Goal: Information Seeking & Learning: Find specific fact

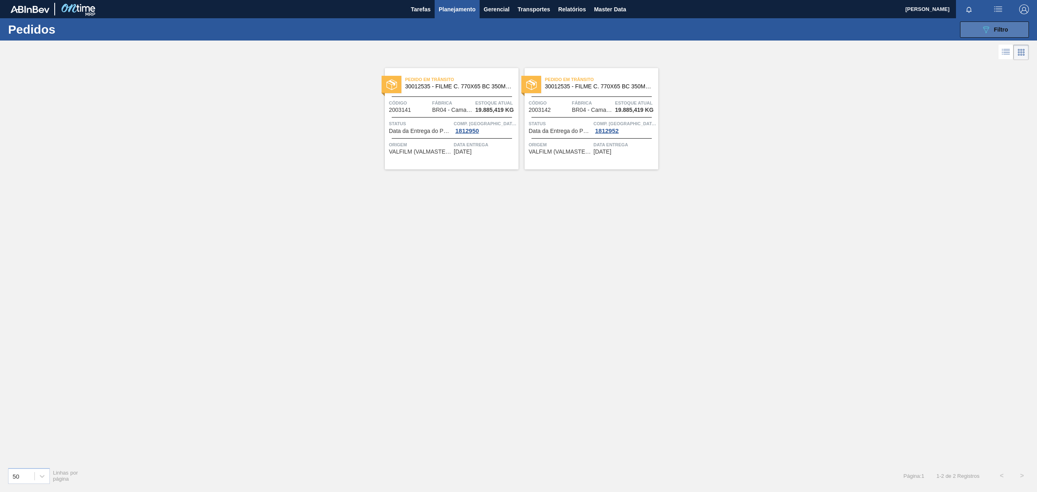
click at [1015, 28] on button "089F7B8B-B2A5-4AFE-B5C0-19BA573D28AC Filtro" at bounding box center [994, 29] width 69 height 16
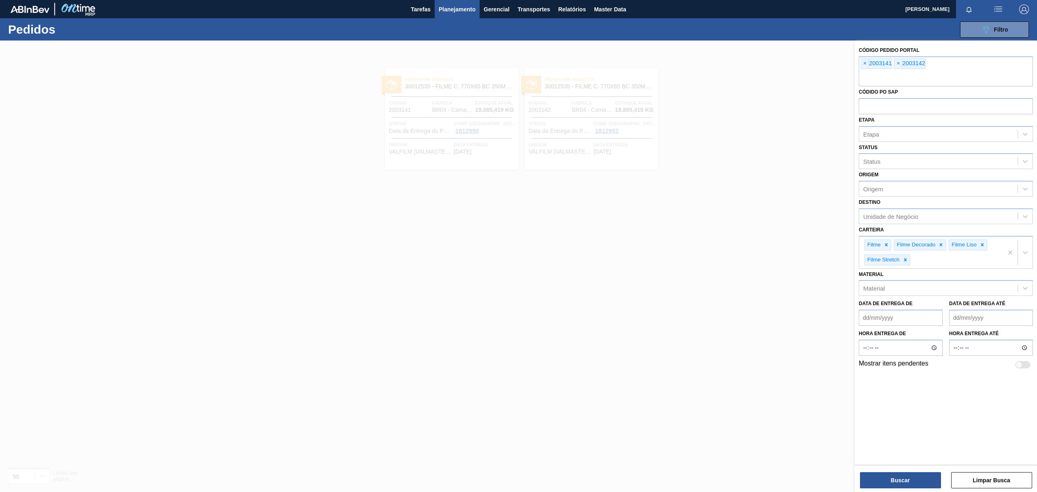
click at [451, 5] on span "Planejamento" at bounding box center [457, 9] width 37 height 10
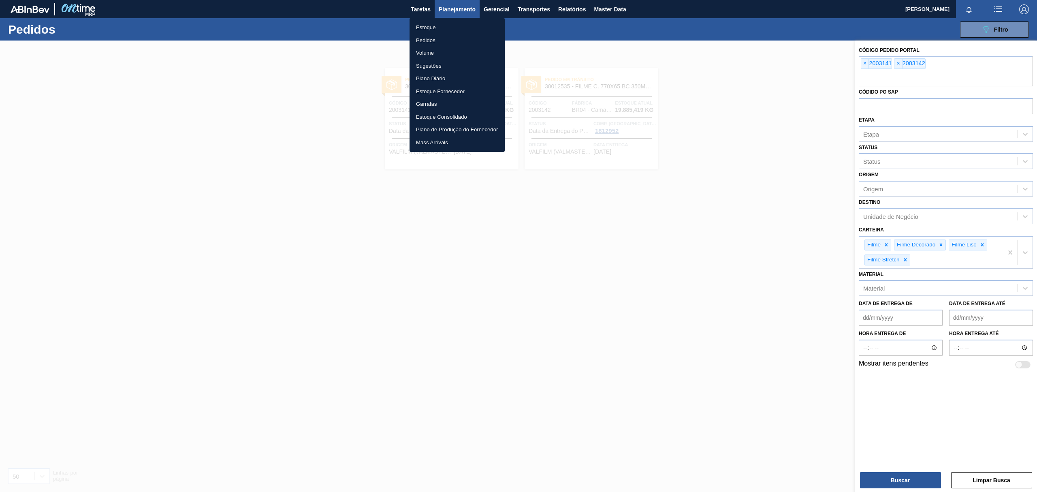
click at [445, 21] on li "Estoque" at bounding box center [457, 27] width 95 height 13
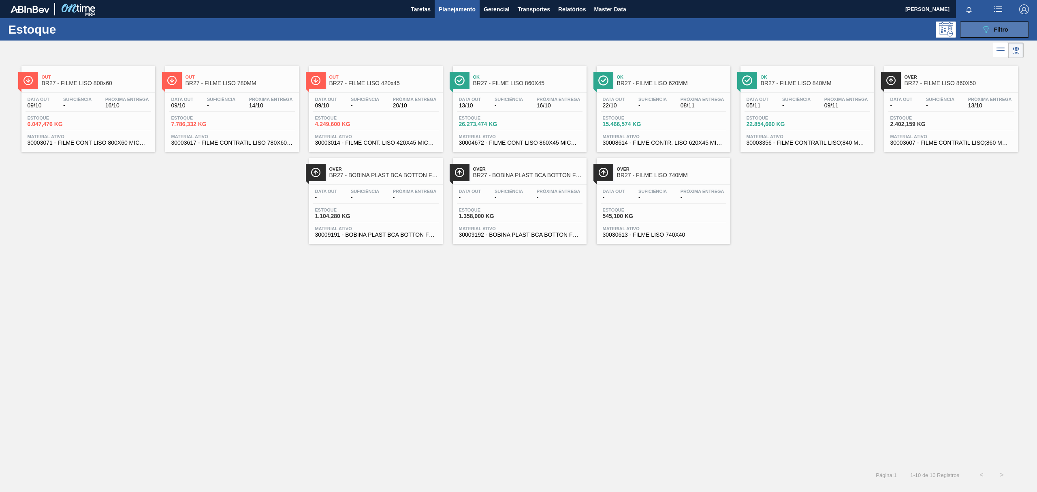
click at [993, 32] on div "089F7B8B-B2A5-4AFE-B5C0-19BA573D28AC Filtro" at bounding box center [994, 30] width 27 height 10
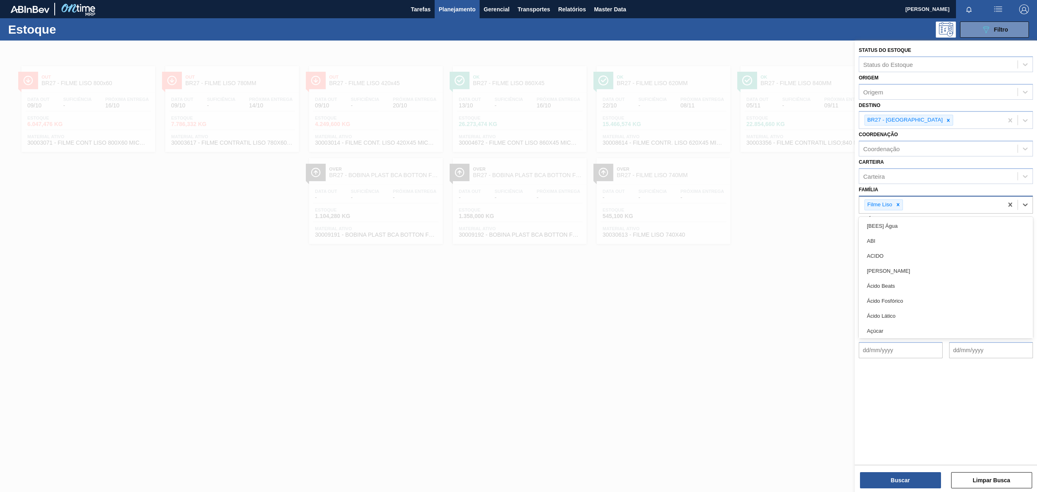
click at [903, 208] on div "Filme Liso" at bounding box center [931, 205] width 144 height 17
click at [902, 205] on div at bounding box center [898, 205] width 9 height 10
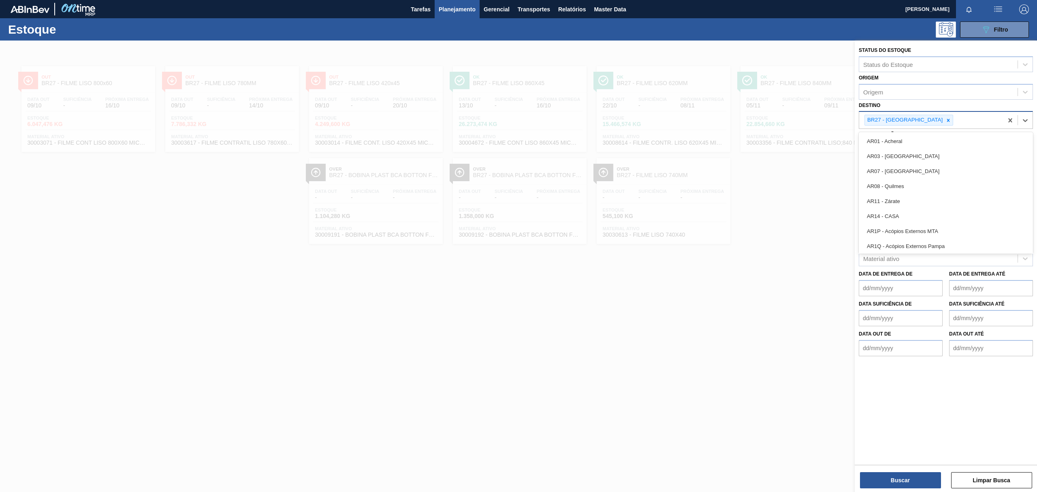
click at [926, 119] on div "BR27 - [GEOGRAPHIC_DATA]" at bounding box center [909, 120] width 89 height 11
click at [946, 118] on icon at bounding box center [949, 121] width 6 height 6
click at [922, 111] on div "Destino" at bounding box center [946, 119] width 174 height 16
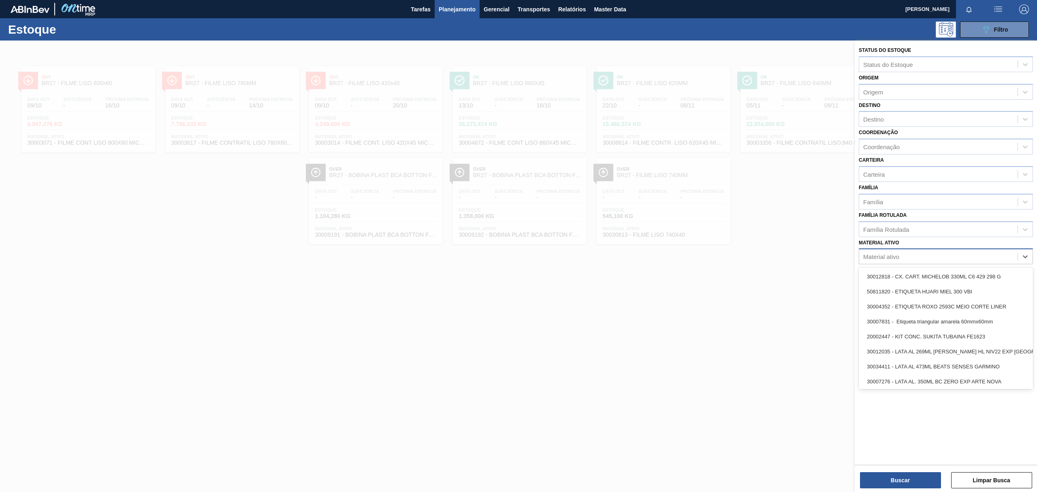
click at [906, 252] on div "Material ativo" at bounding box center [938, 257] width 158 height 12
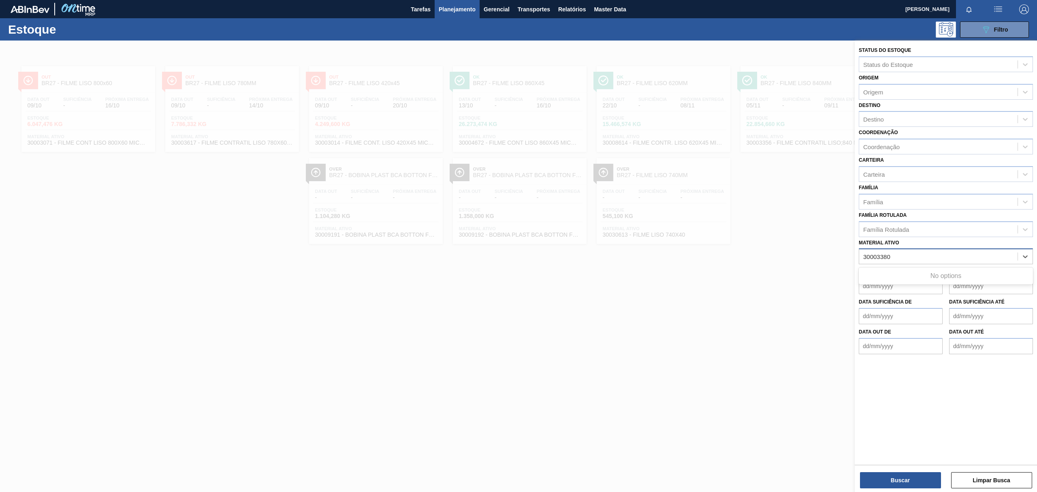
type ativo "30003380"
click at [442, 15] on button "Planejamento" at bounding box center [457, 9] width 45 height 18
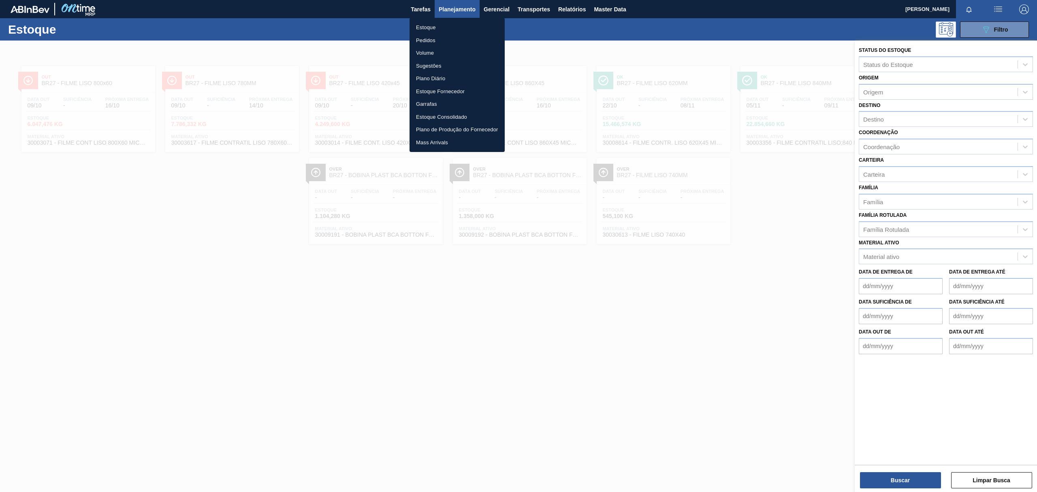
click at [443, 36] on li "Pedidos" at bounding box center [457, 40] width 95 height 13
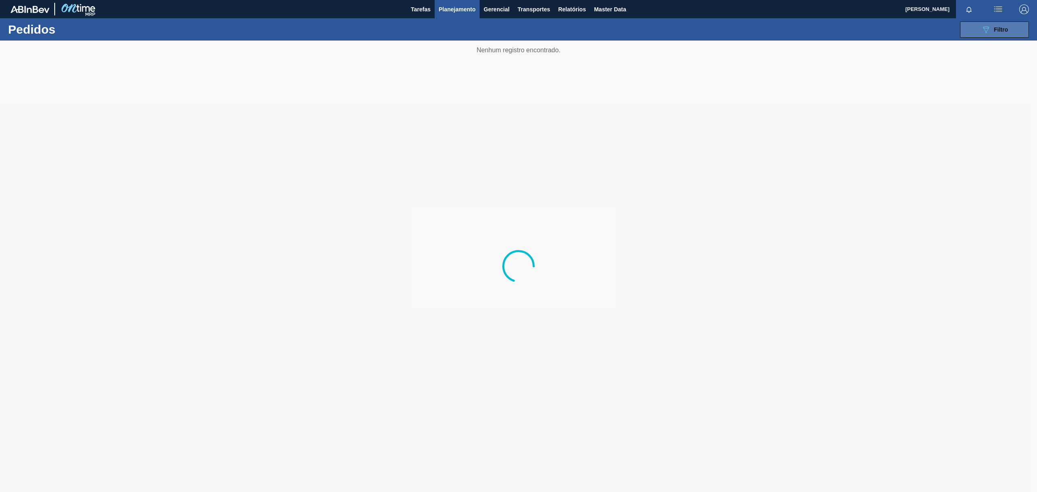
click at [973, 31] on button "089F7B8B-B2A5-4AFE-B5C0-19BA573D28AC Filtro" at bounding box center [994, 29] width 69 height 16
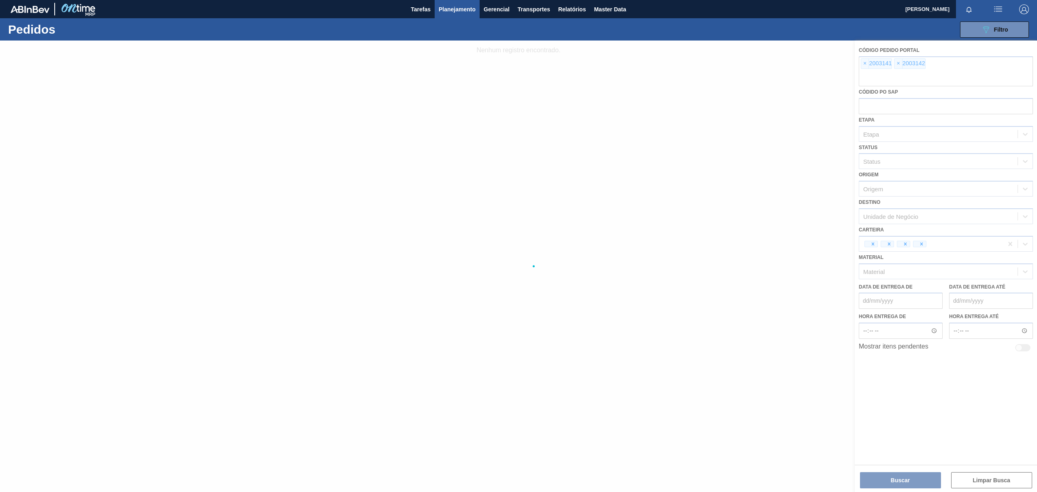
click at [867, 66] on div at bounding box center [518, 266] width 1037 height 451
click at [864, 64] on div at bounding box center [518, 266] width 1037 height 451
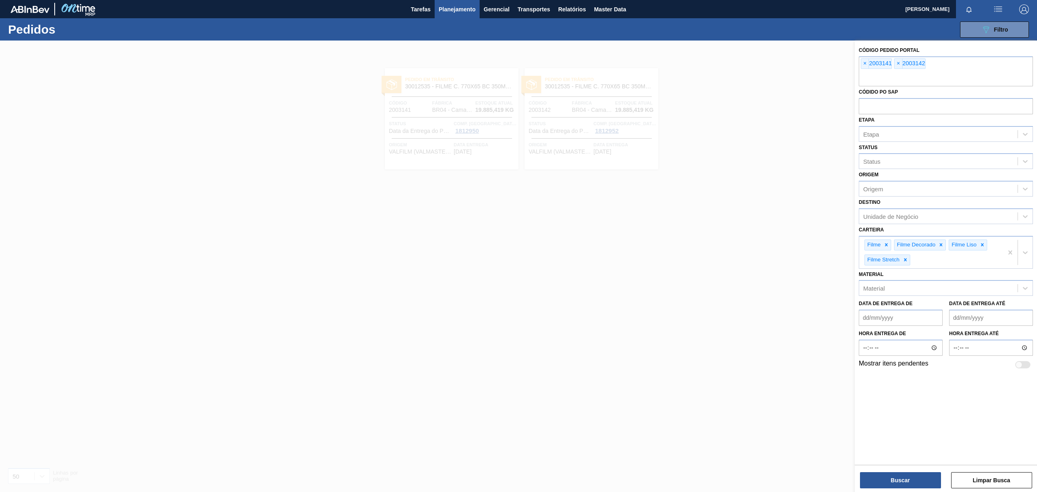
click at [864, 64] on span "×" at bounding box center [865, 64] width 8 height 10
click at [864, 71] on input "text" at bounding box center [946, 78] width 174 height 15
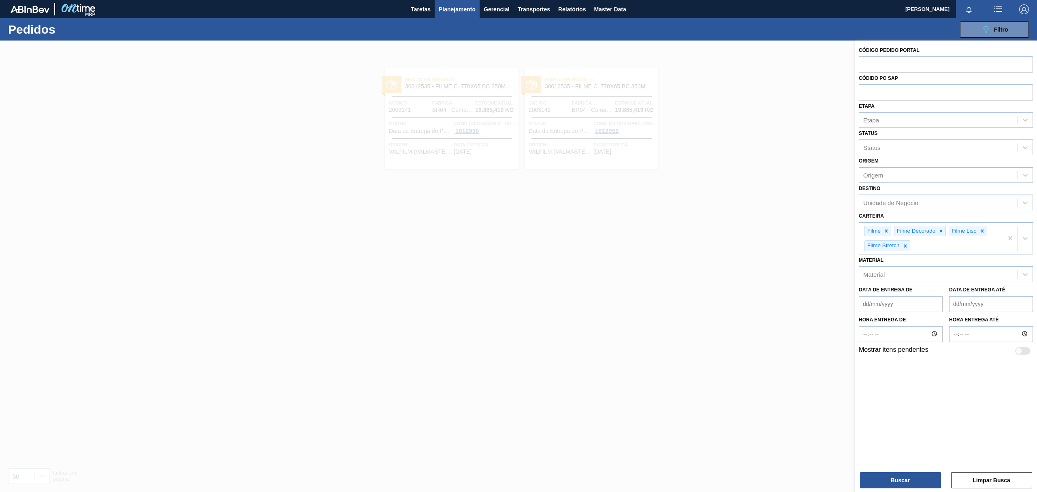
paste input "text"
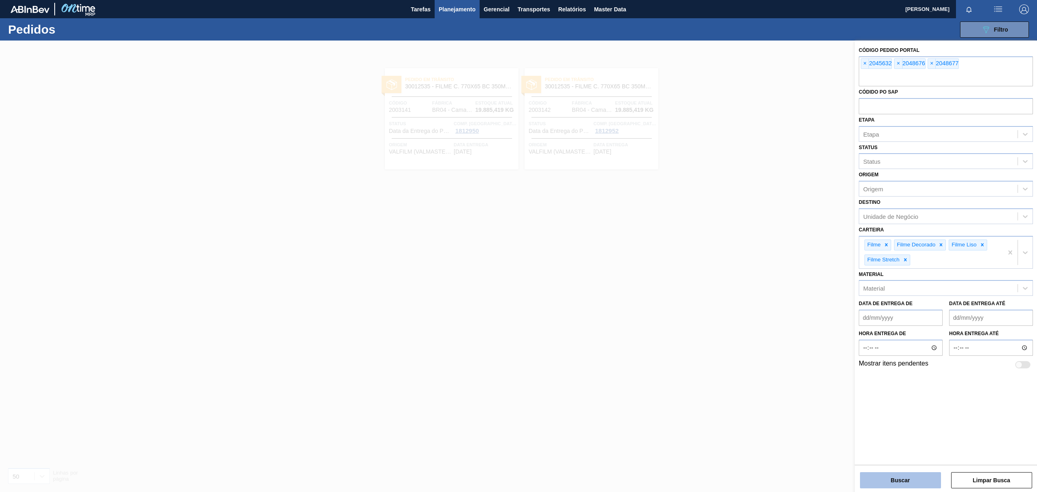
click at [896, 481] on button "Buscar" at bounding box center [900, 480] width 81 height 16
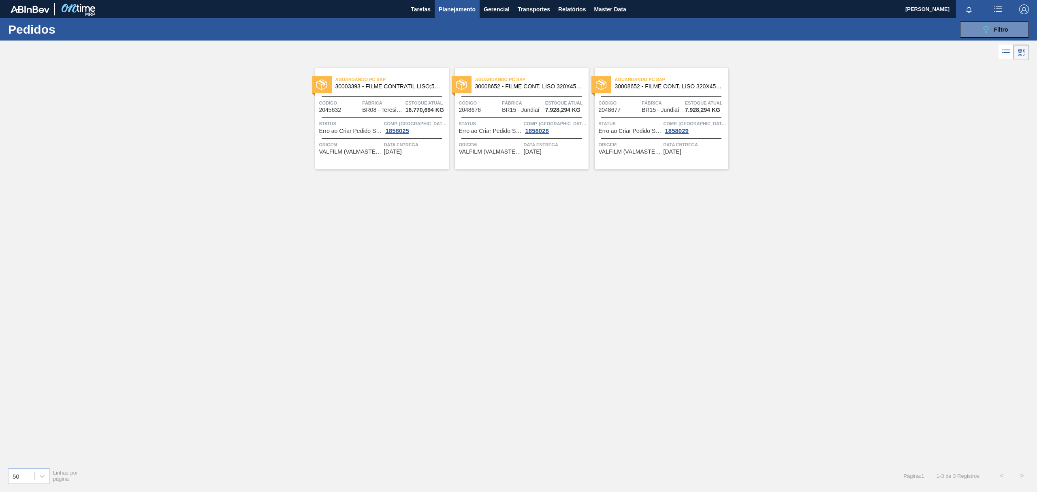
click at [421, 88] on span "30003393 - FILME CONTRATIL LISO;530 MM;50 MICRA;" at bounding box center [389, 86] width 107 height 6
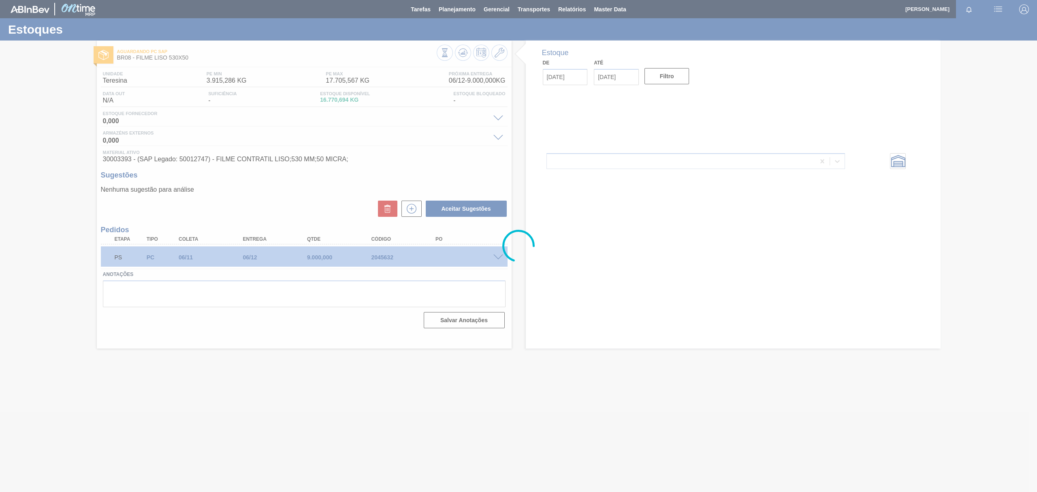
click at [487, 259] on div "PS PC 06/11 06/12 9.000,000 2045632" at bounding box center [301, 256] width 385 height 16
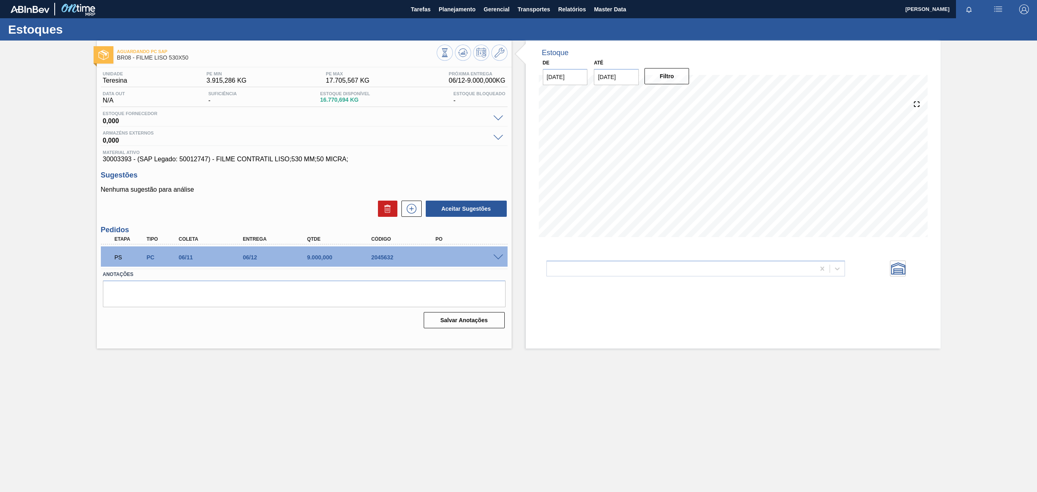
click at [492, 258] on div at bounding box center [500, 257] width 16 height 6
click at [499, 257] on span at bounding box center [499, 257] width 10 height 6
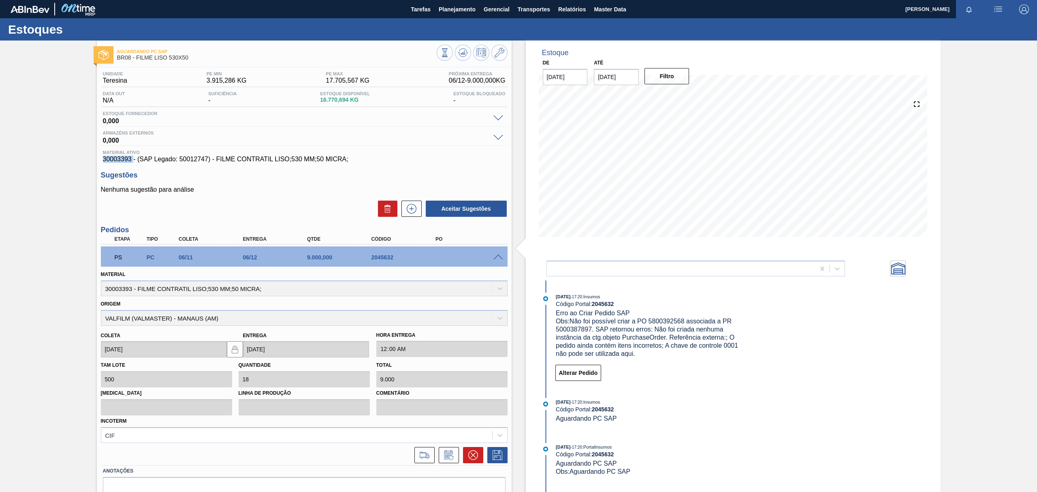
drag, startPoint x: 101, startPoint y: 159, endPoint x: 132, endPoint y: 161, distance: 30.9
click at [132, 161] on div "Material ativo 30003393 - (SAP Legado: 50012747) - FILME CONTRATIL LISO;530 MM;…" at bounding box center [304, 156] width 407 height 13
click at [132, 161] on span "30003393 - (SAP Legado: 50012747) - FILME CONTRATIL LISO;530 MM;50 MICRA;" at bounding box center [304, 159] width 403 height 7
drag, startPoint x: 103, startPoint y: 161, endPoint x: 131, endPoint y: 163, distance: 28.4
click at [131, 163] on span "30003393 - (SAP Legado: 50012747) - FILME CONTRATIL LISO;530 MM;50 MICRA;" at bounding box center [304, 159] width 403 height 7
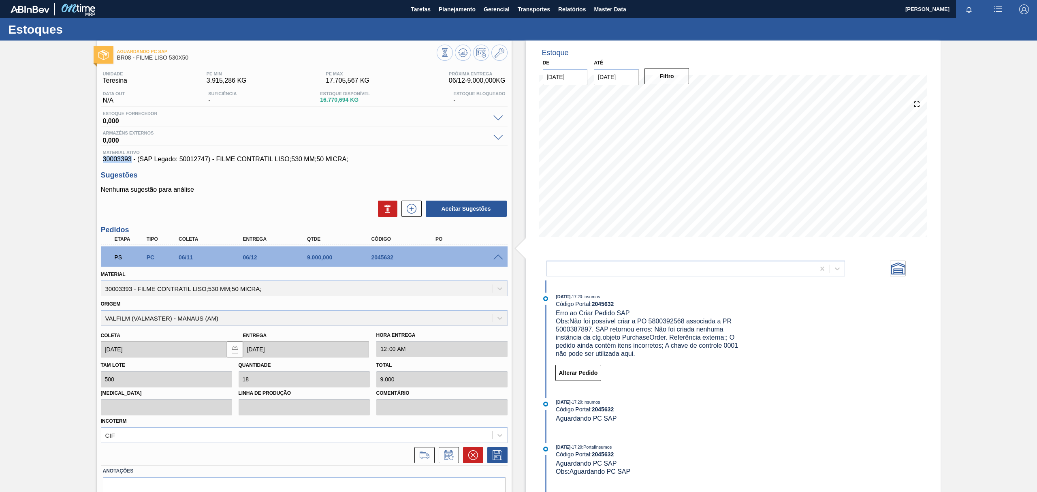
copy span "30003393"
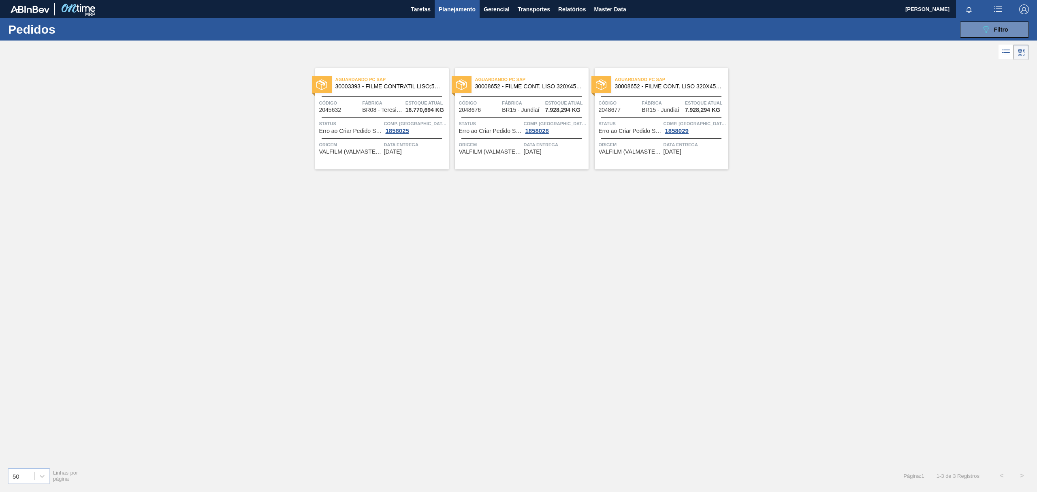
click at [557, 86] on span "30008652 - FILME CONT. LISO 320X45 MICRAS" at bounding box center [528, 86] width 107 height 6
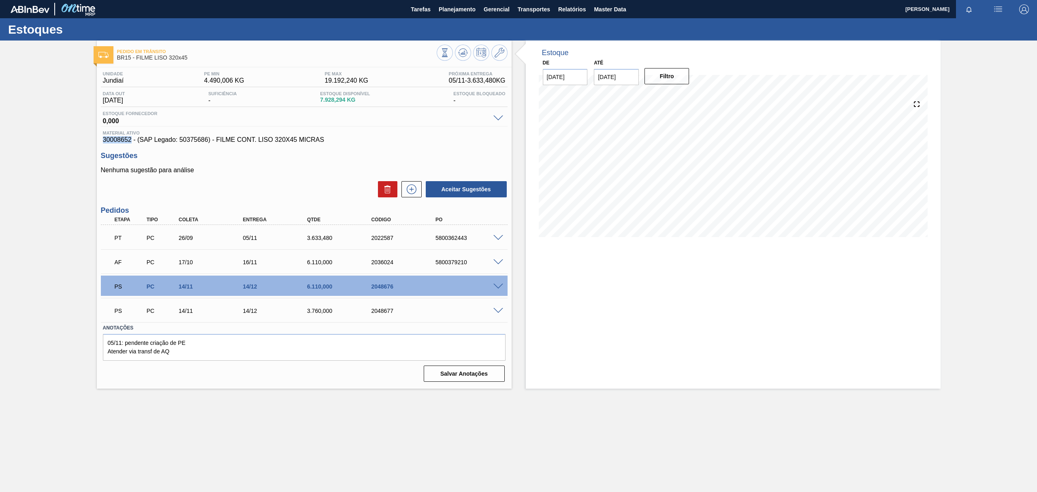
drag, startPoint x: 102, startPoint y: 139, endPoint x: 130, endPoint y: 142, distance: 28.5
click at [130, 142] on div "Material ativo 30008652 - (SAP Legado: 50375686) - FILME CONT. LISO 320X45 MICR…" at bounding box center [304, 136] width 407 height 13
copy span "30008652"
click at [496, 286] on span at bounding box center [499, 287] width 10 height 6
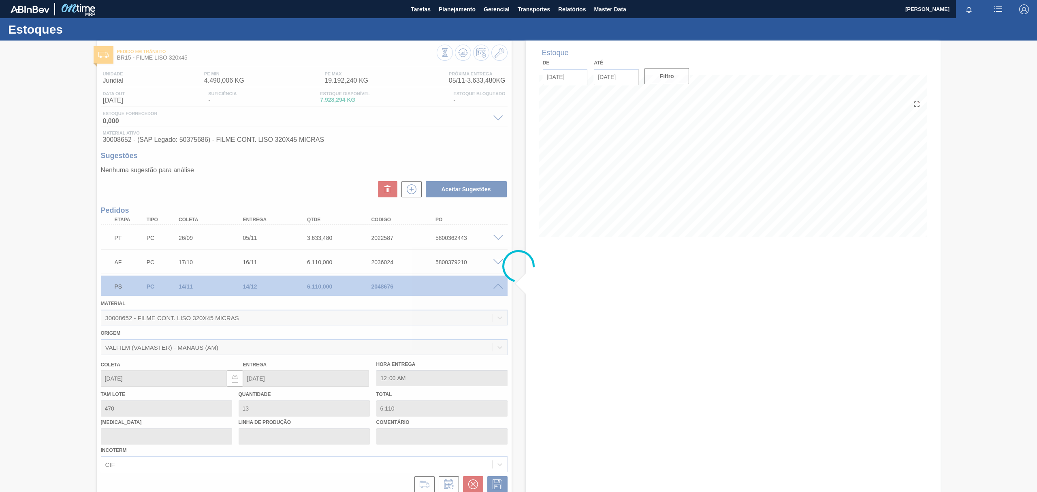
click at [484, 287] on div at bounding box center [518, 266] width 1037 height 451
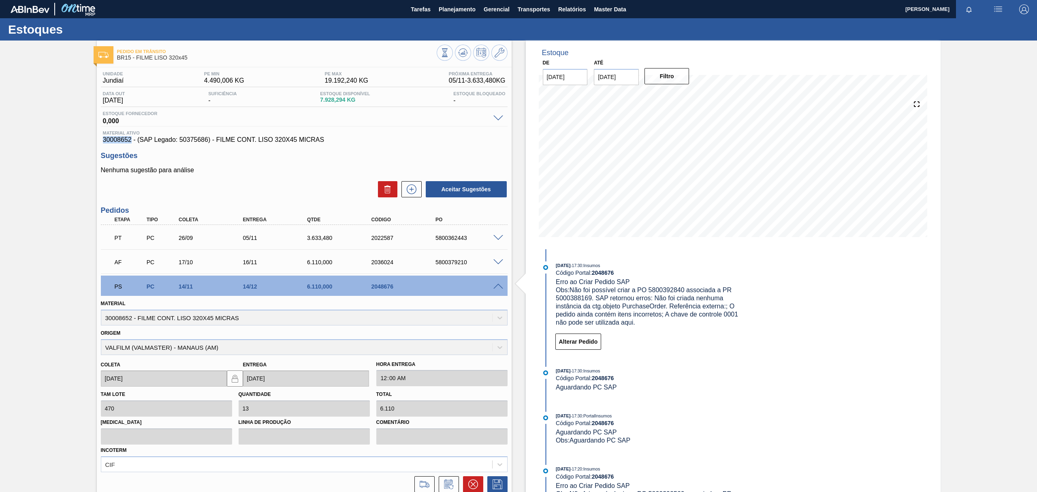
drag, startPoint x: 99, startPoint y: 138, endPoint x: 130, endPoint y: 142, distance: 31.0
click at [130, 142] on div "Unidade Jundiaí PE MIN 4.490,006 KG PE MAX 19.192,240 KG Próxima Entrega 05/11 …" at bounding box center [304, 324] width 415 height 514
copy span "30008652"
click at [57, 150] on div "Pedido em Trânsito BR15 - FILME LISO 320x45 Unidade Jundiaí PE MIN 4.490,006 KG…" at bounding box center [518, 313] width 1037 height 545
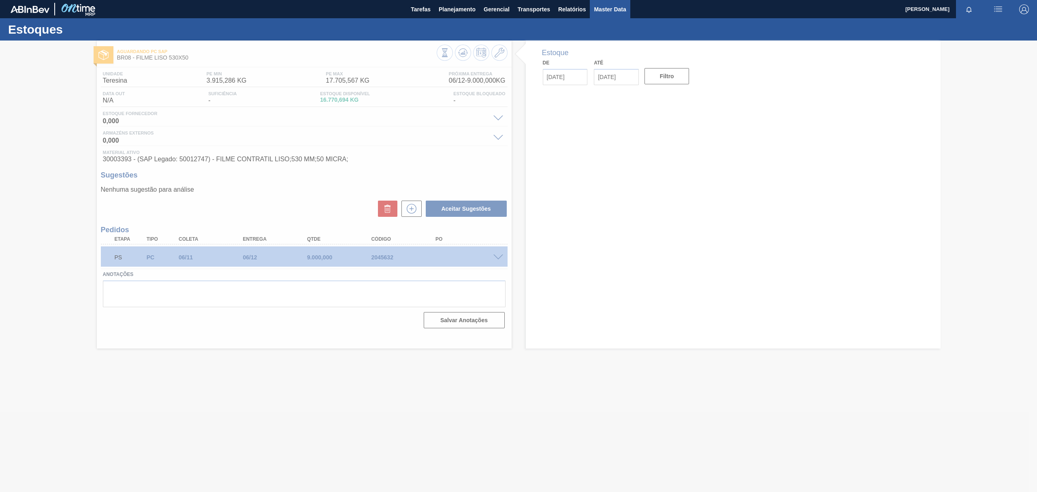
click at [608, 6] on main "Tarefas Planejamento Gerencial Transportes Relatórios Master Data [PERSON_NAME]…" at bounding box center [518, 246] width 1037 height 492
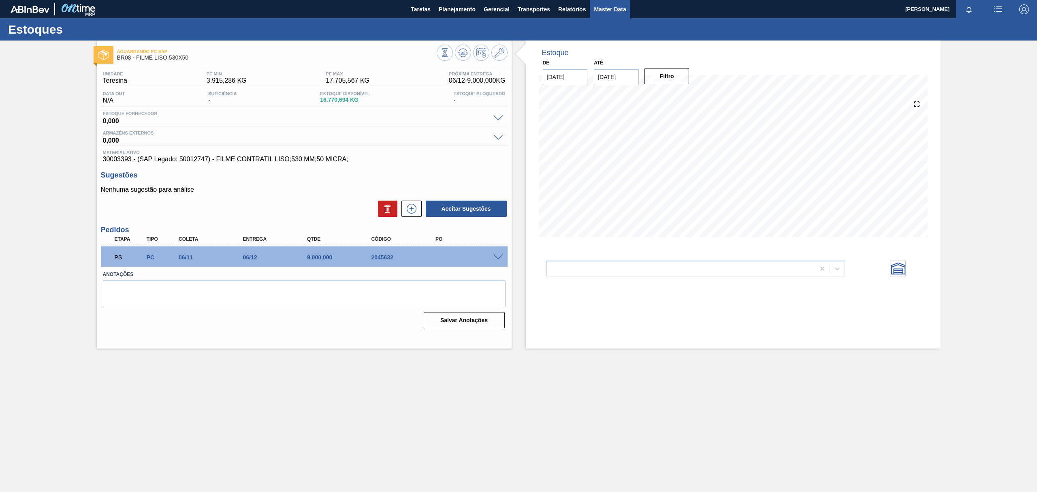
click at [625, 10] on span "Master Data" at bounding box center [610, 9] width 32 height 10
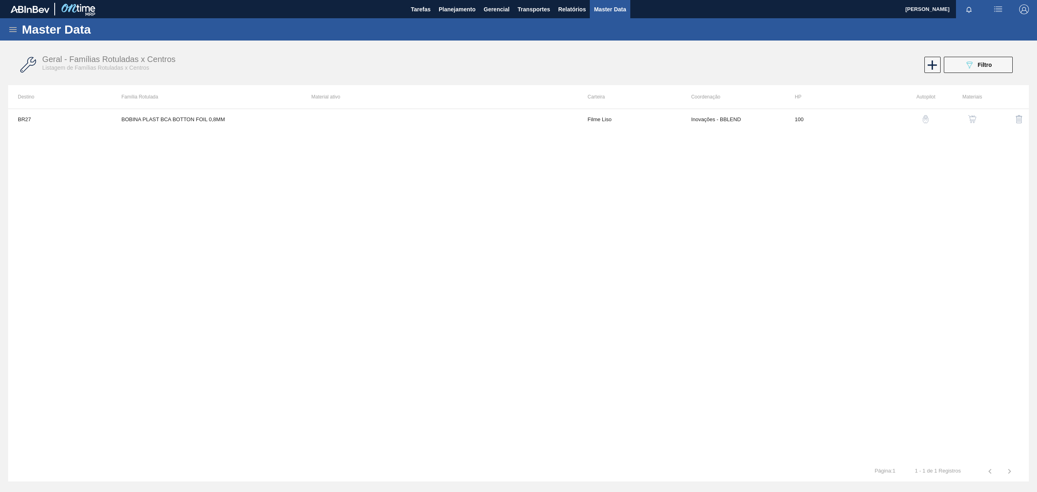
click at [13, 27] on icon at bounding box center [12, 29] width 7 height 5
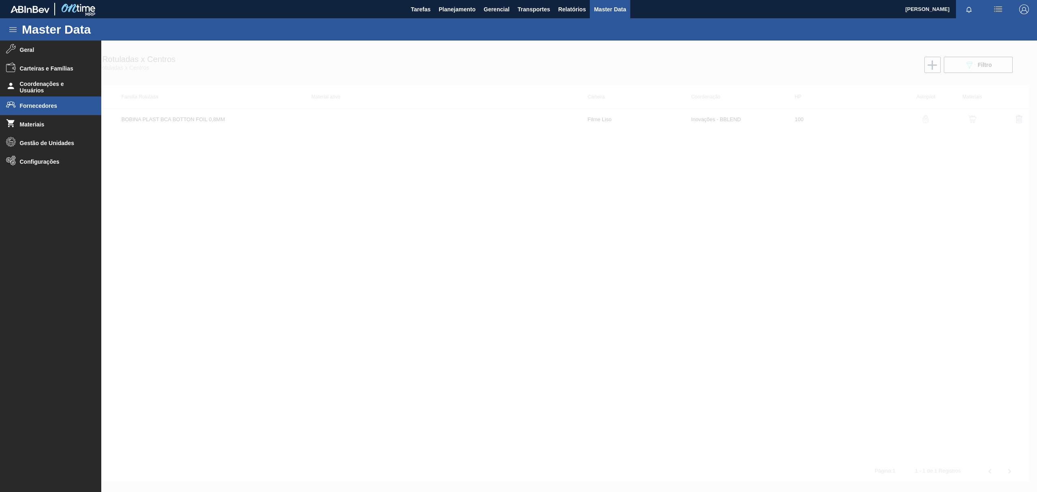
click at [56, 102] on li "Fornecedores" at bounding box center [50, 105] width 101 height 19
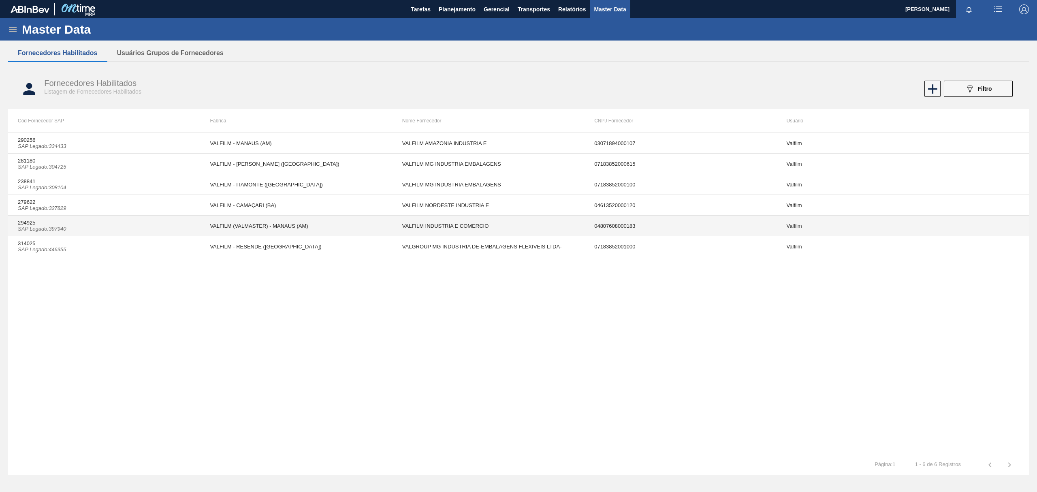
click at [138, 231] on td "294925 SAP Legado : 397940" at bounding box center [104, 226] width 192 height 21
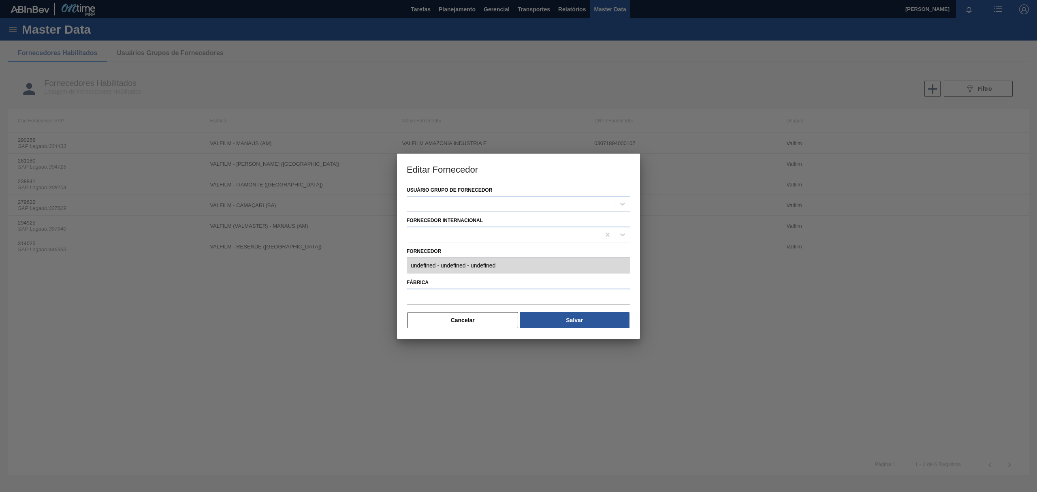
type input "294925 (SAP Legado: 397940) - VALFILM INDUSTRIA E COMERCIO - 04807608000183"
type input "VALFILM (VALMASTER) - MANAUS (AM)"
click at [485, 323] on button "Cancelar" at bounding box center [463, 320] width 111 height 16
